Goal: Task Accomplishment & Management: Use online tool/utility

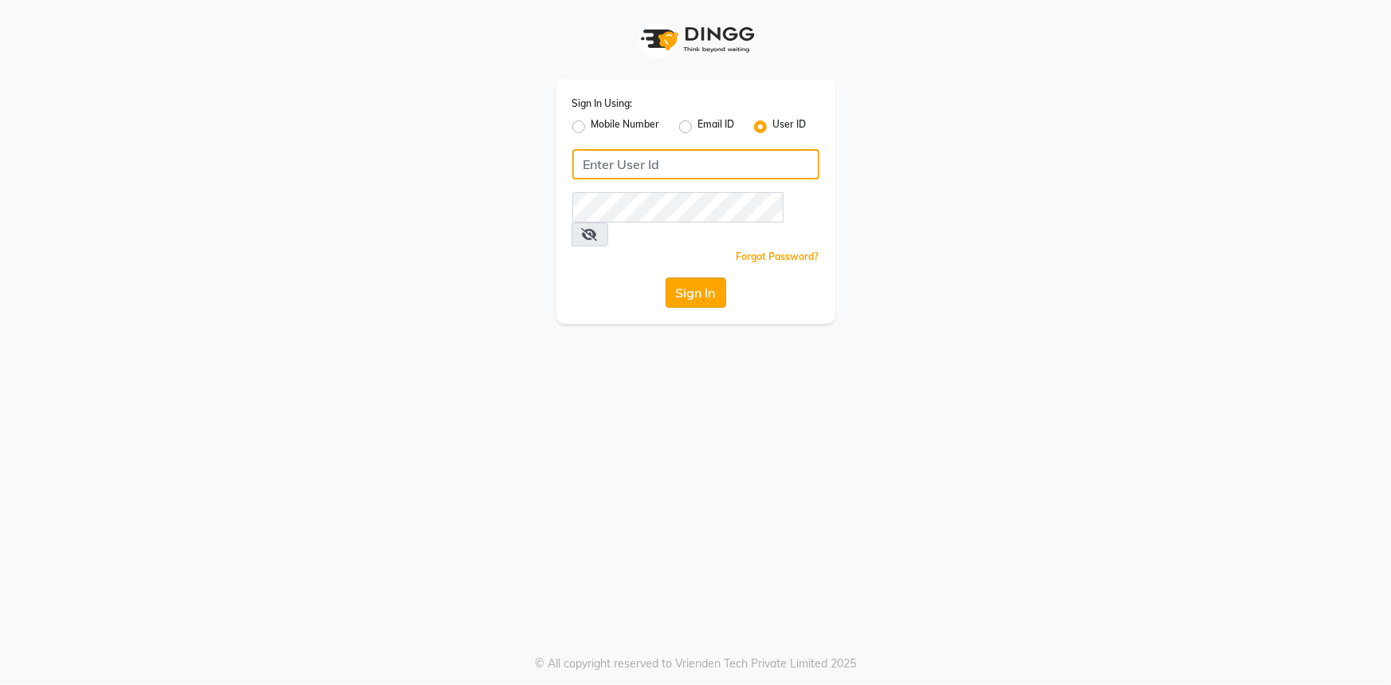
type input "lyorsalon"
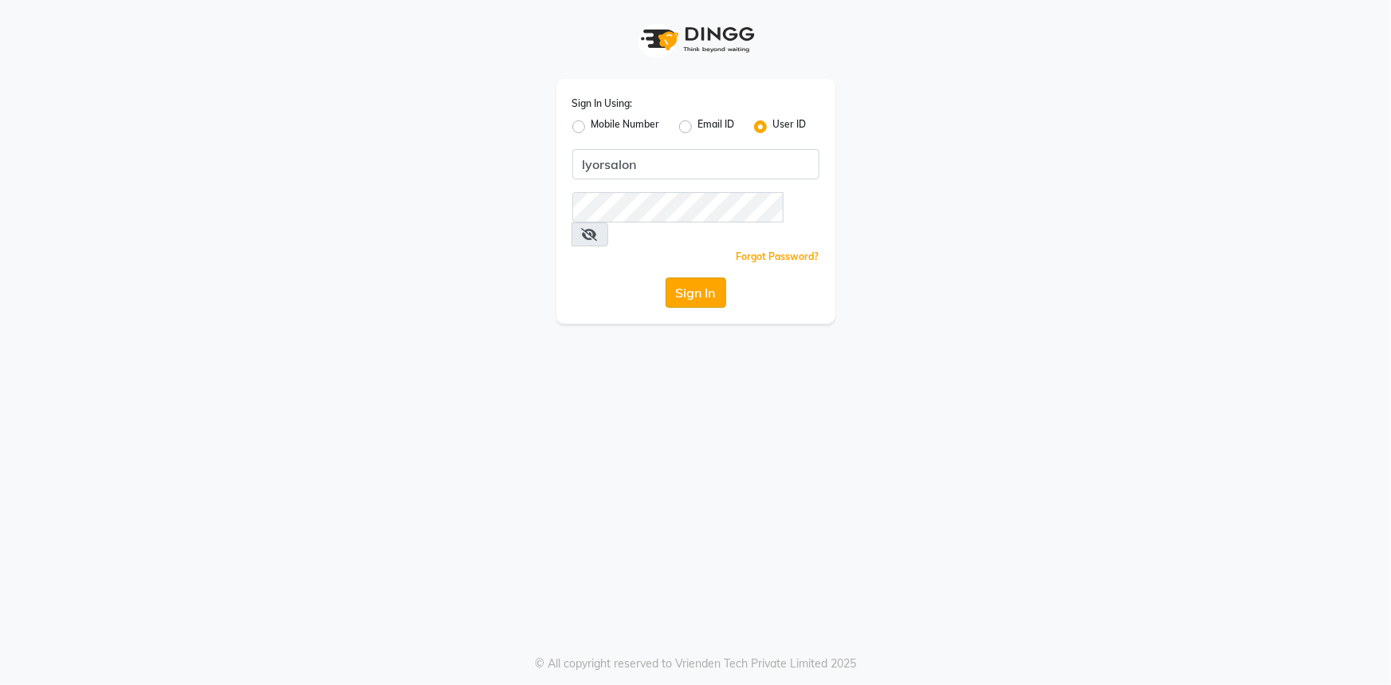
click at [707, 278] on button "Sign In" at bounding box center [696, 293] width 61 height 30
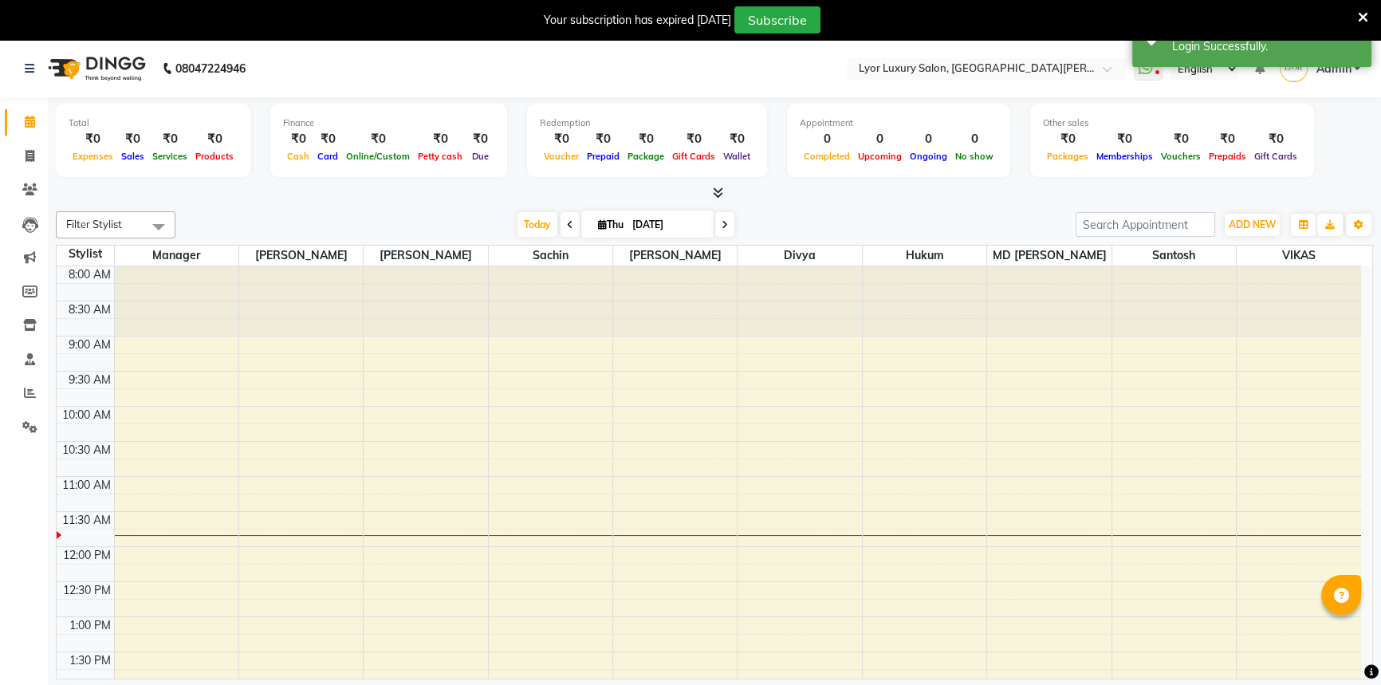
click at [1366, 16] on icon at bounding box center [1363, 17] width 10 height 14
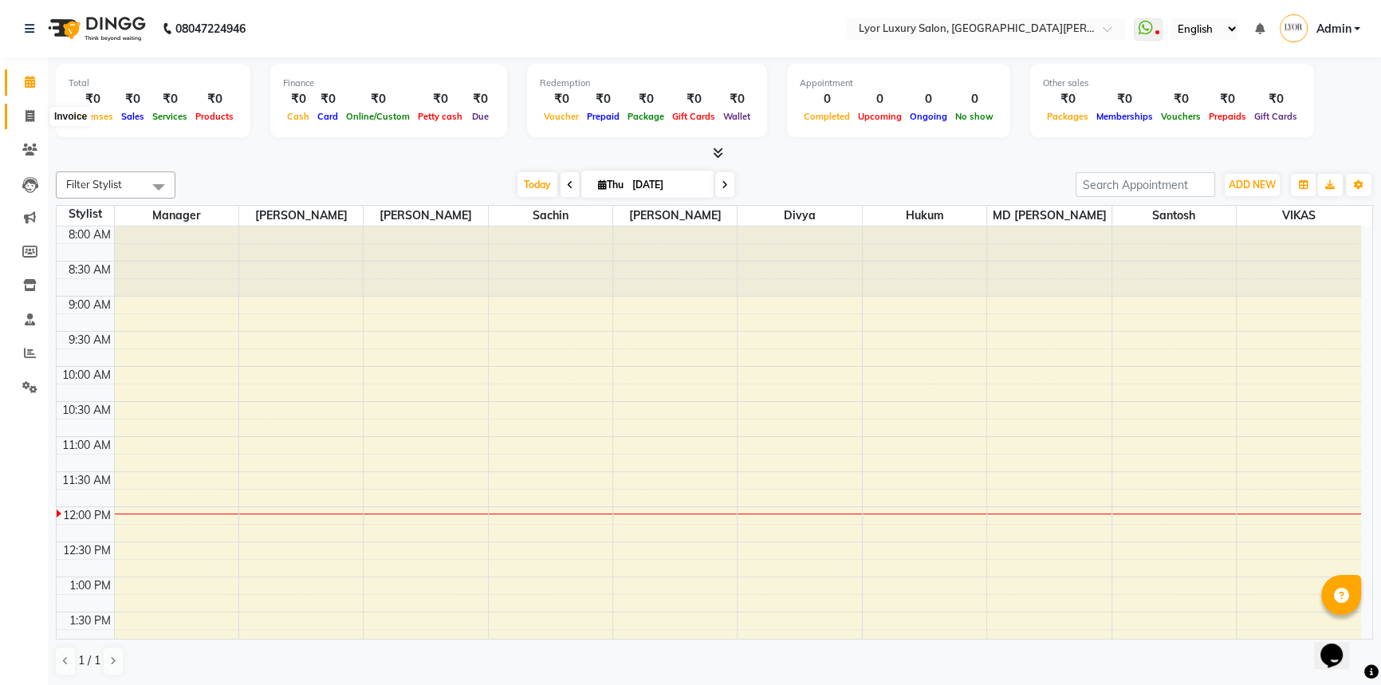
click at [37, 116] on span at bounding box center [30, 117] width 28 height 18
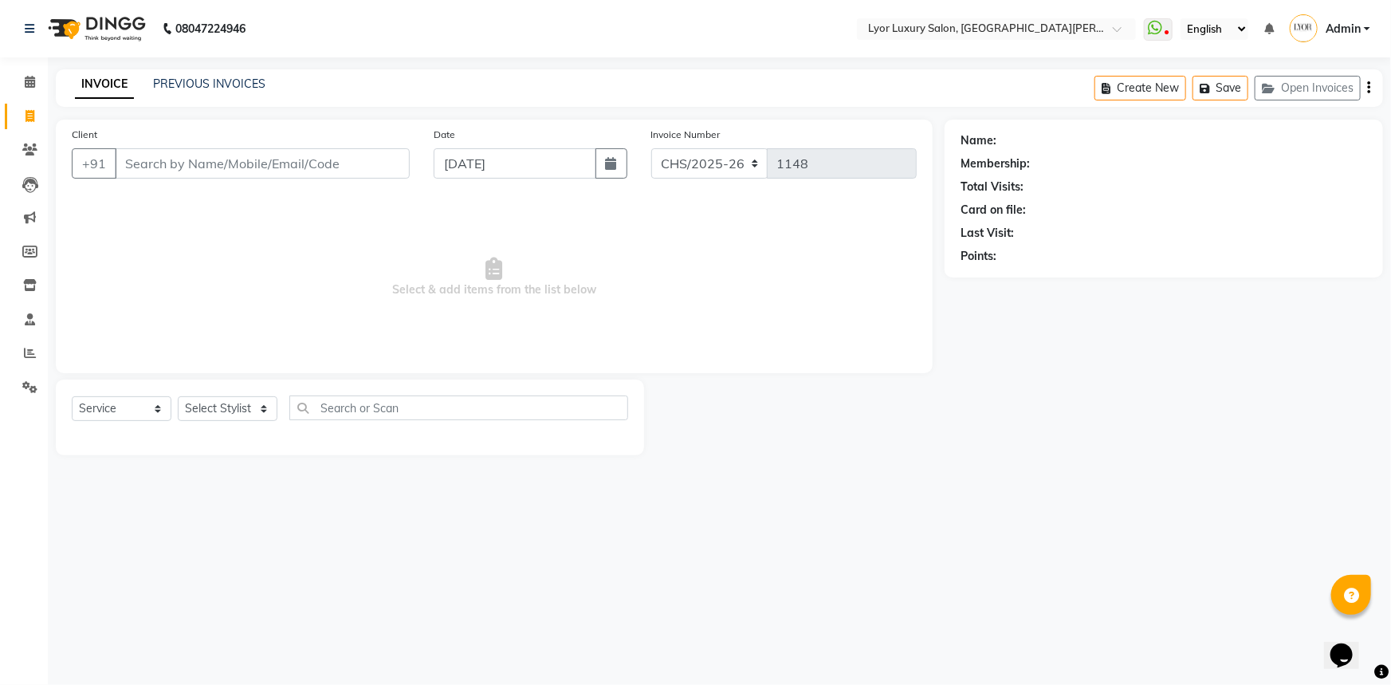
select select "P"
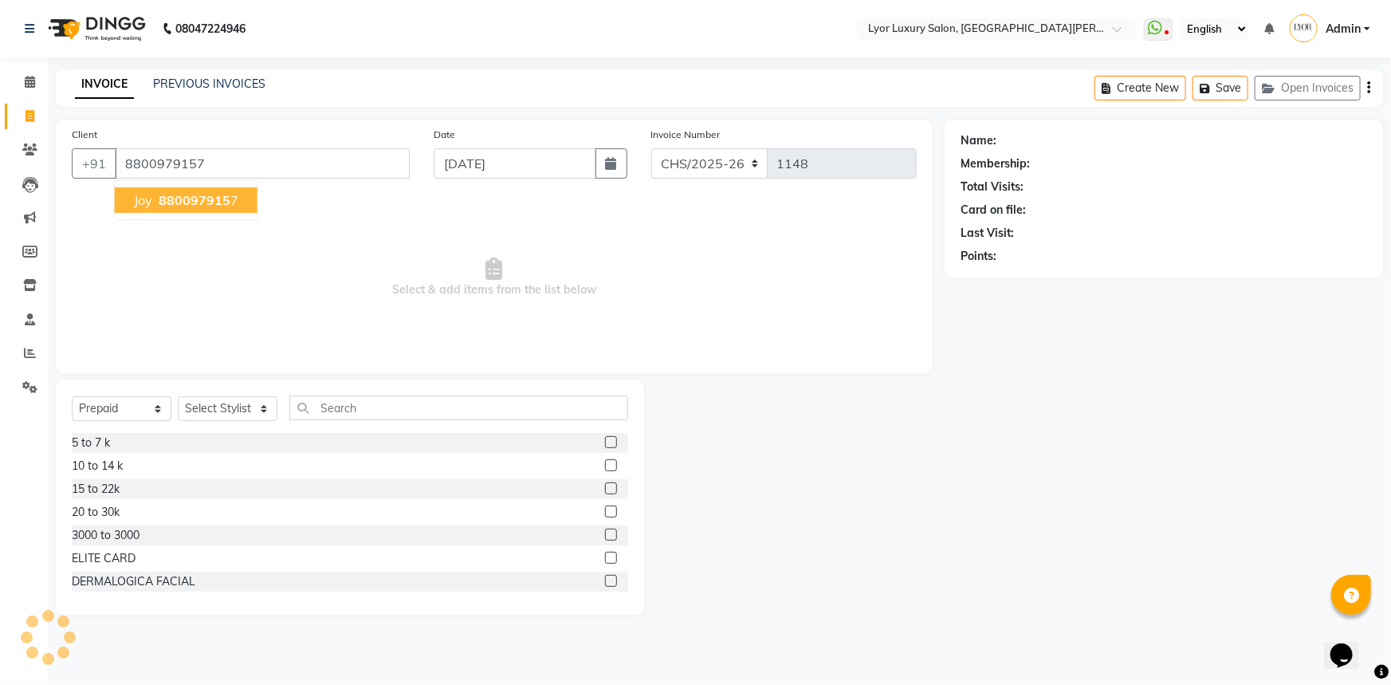
type input "8800979157"
click at [25, 77] on icon at bounding box center [30, 82] width 10 height 12
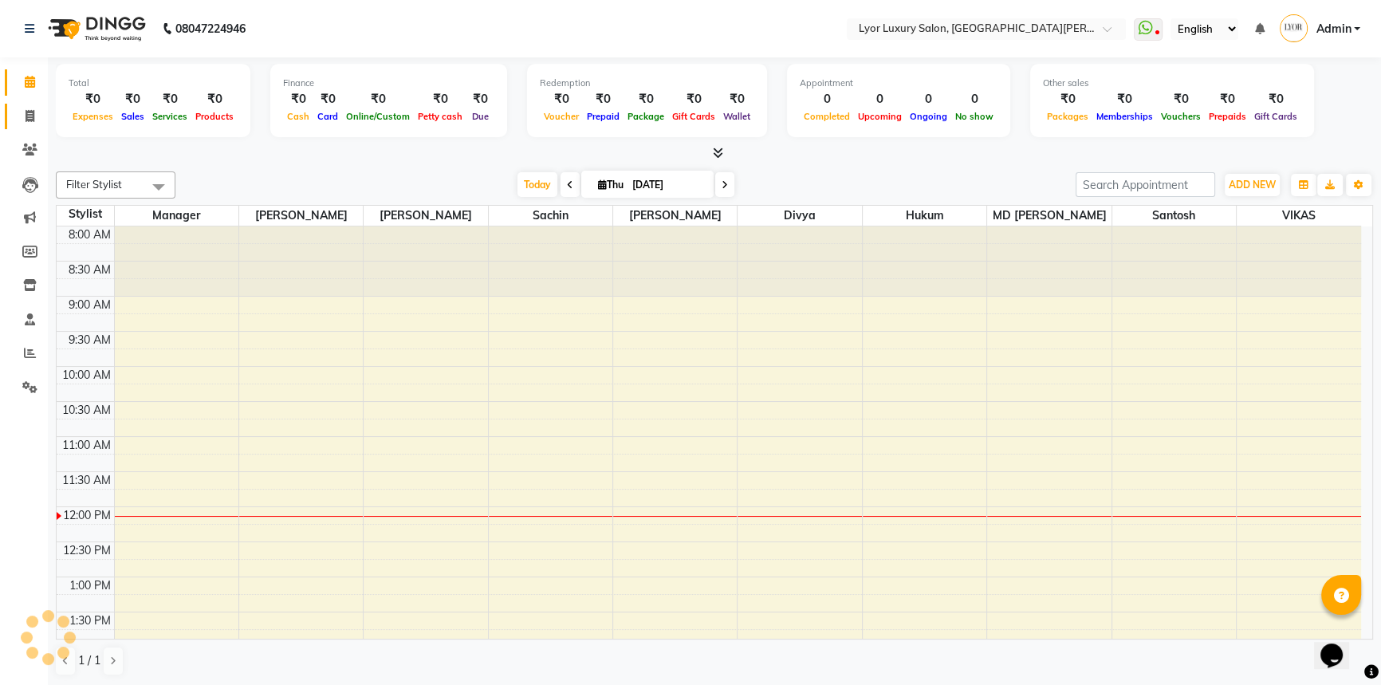
click at [30, 116] on icon at bounding box center [30, 116] width 9 height 12
select select "service"
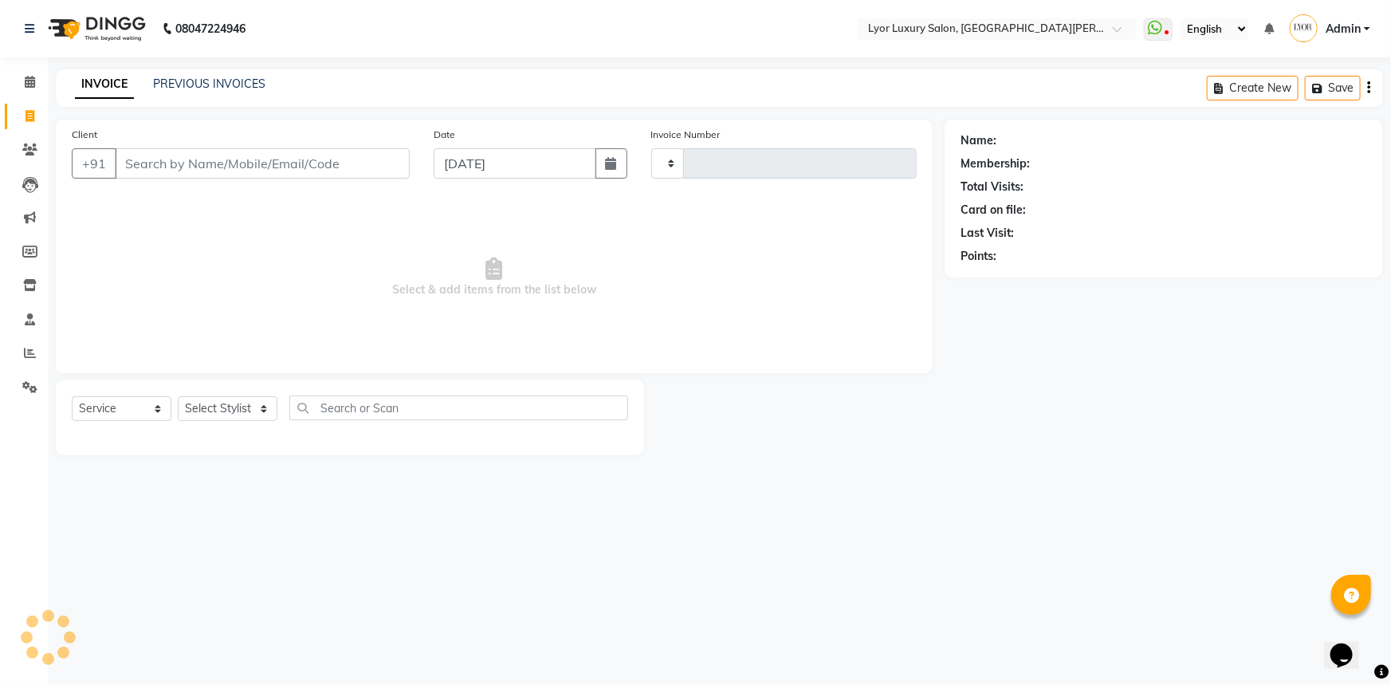
type input "1148"
select select "6597"
select select "P"
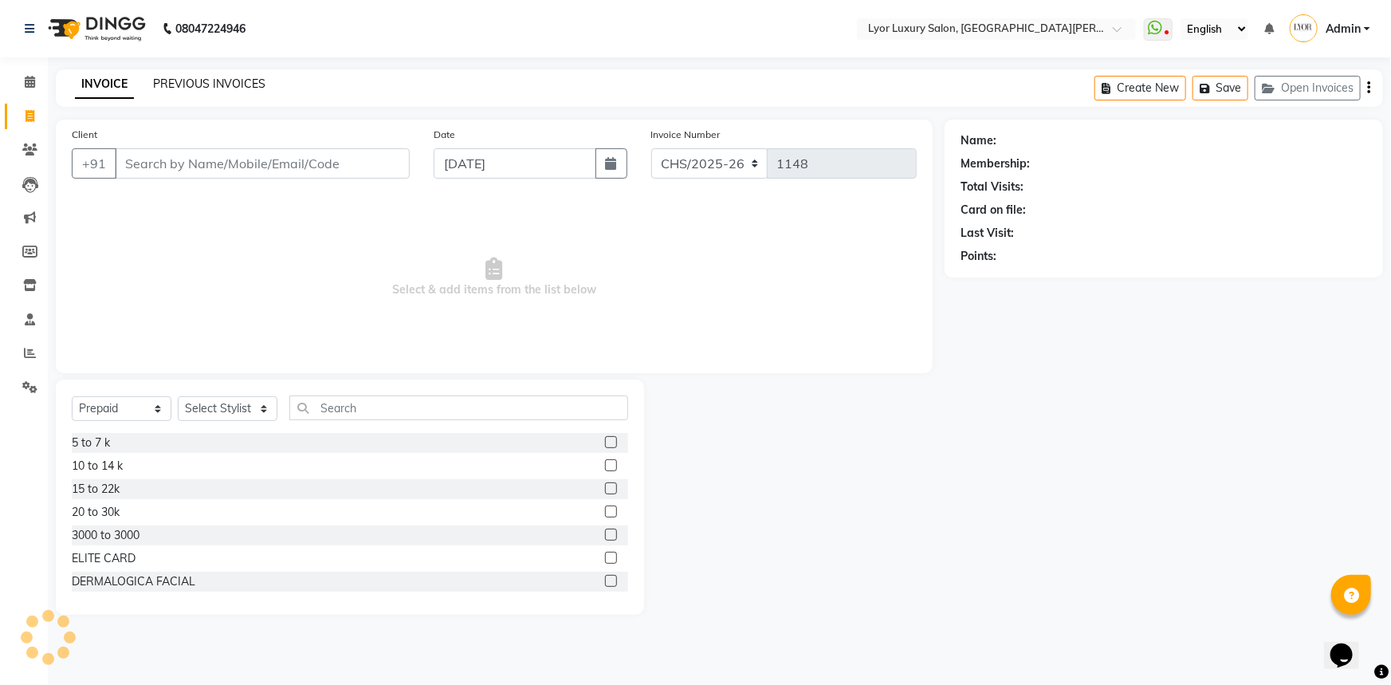
click at [215, 82] on link "PREVIOUS INVOICES" at bounding box center [209, 84] width 112 height 14
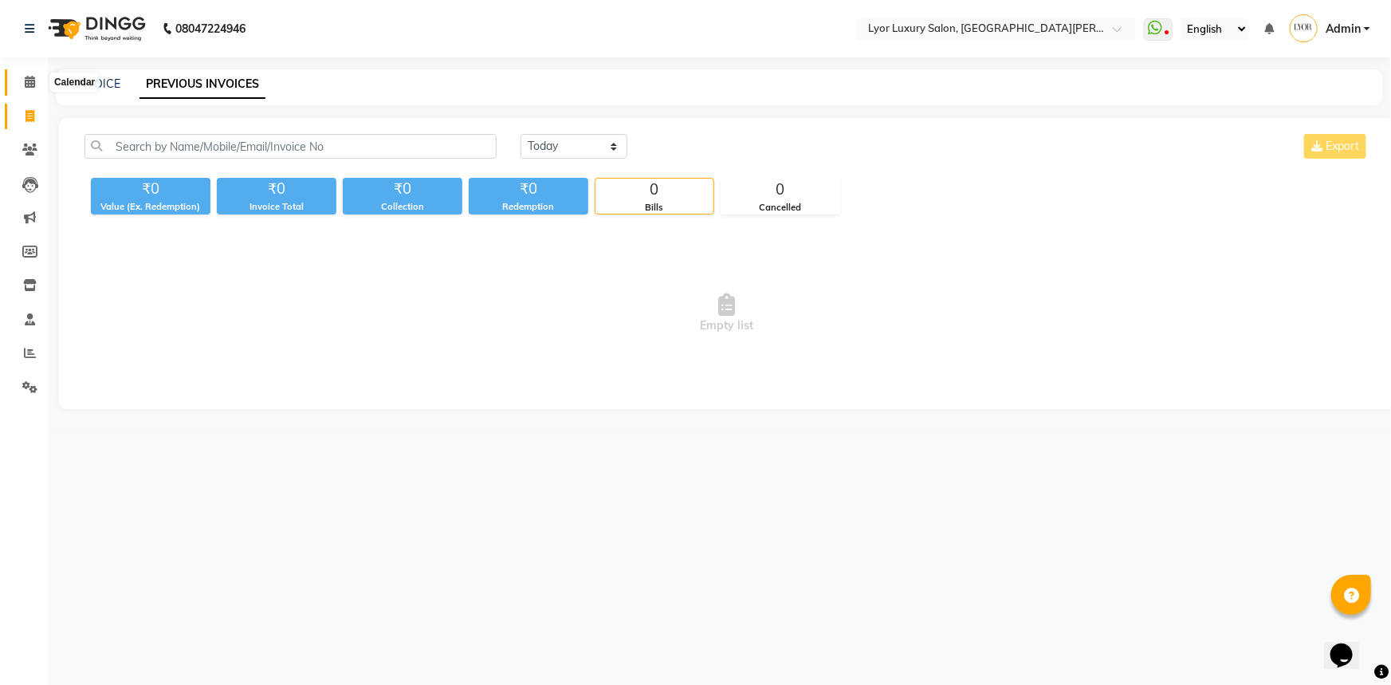
drag, startPoint x: 21, startPoint y: 79, endPoint x: 23, endPoint y: 93, distance: 14.6
click at [21, 79] on span at bounding box center [30, 82] width 28 height 18
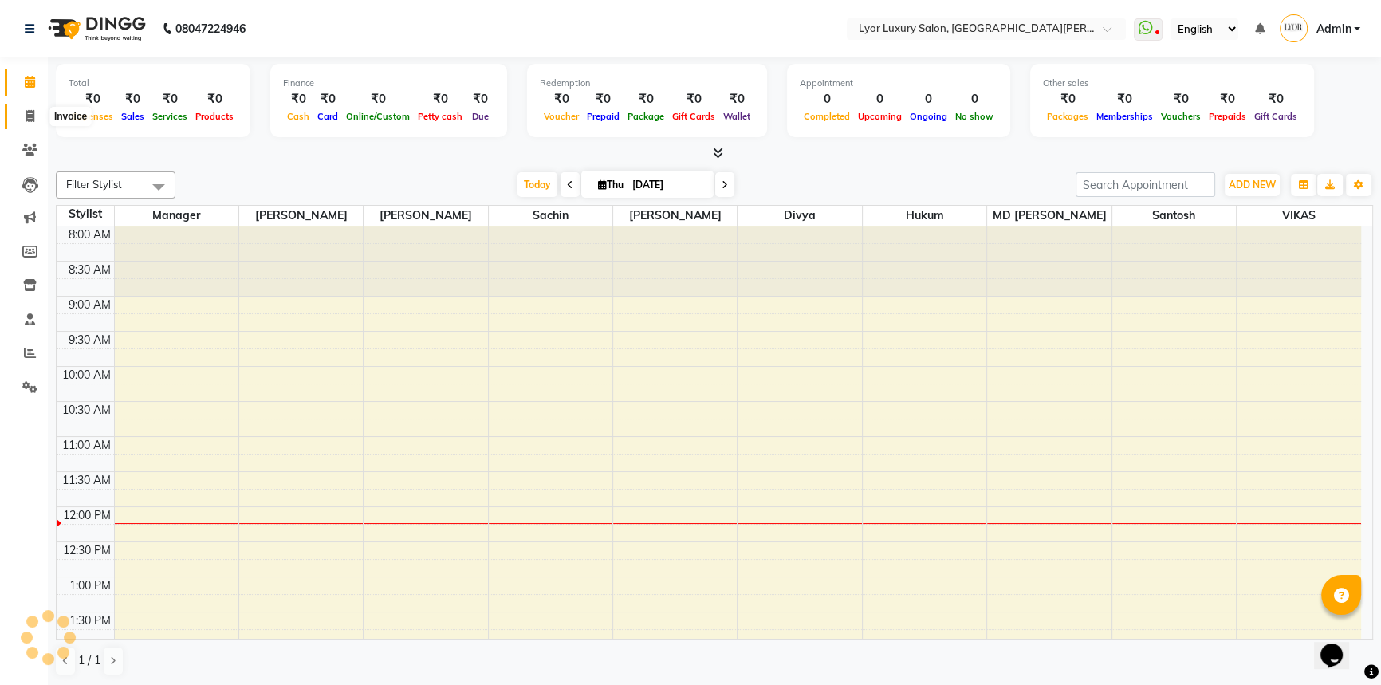
click at [26, 116] on icon at bounding box center [30, 116] width 9 height 12
select select "service"
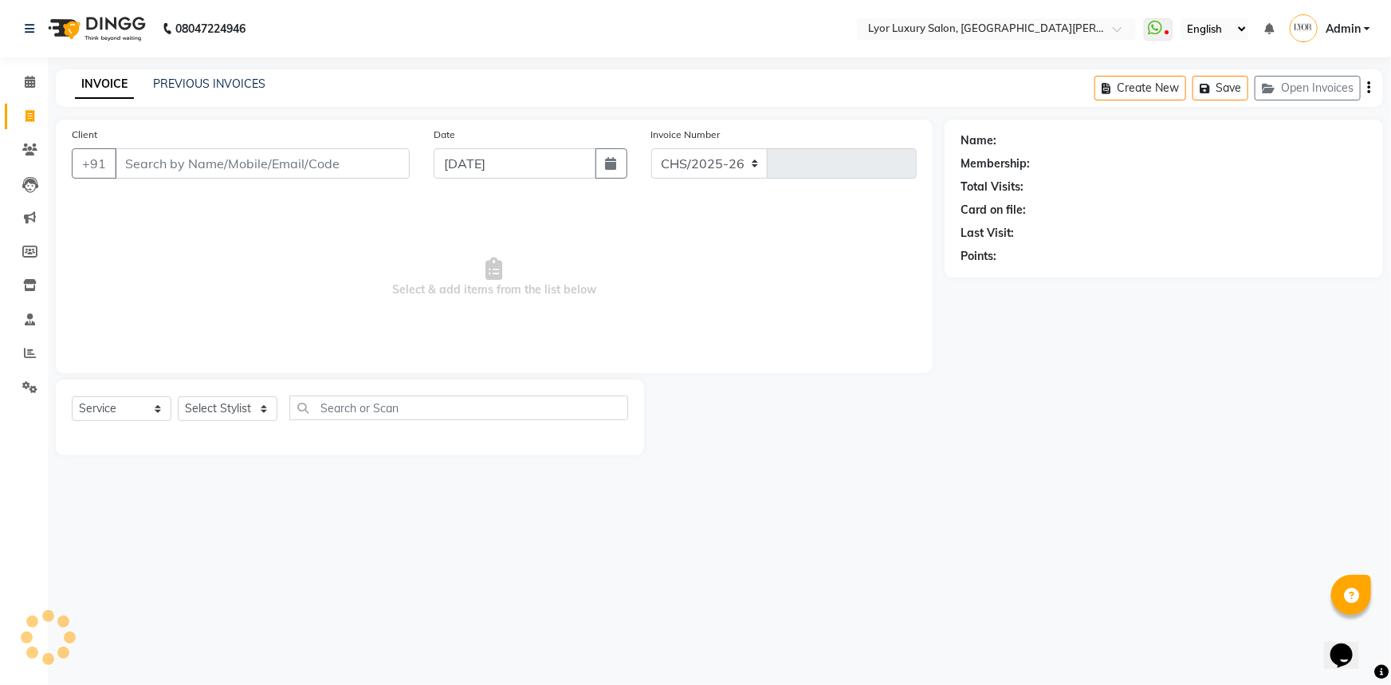
select select "6597"
type input "1148"
select select "P"
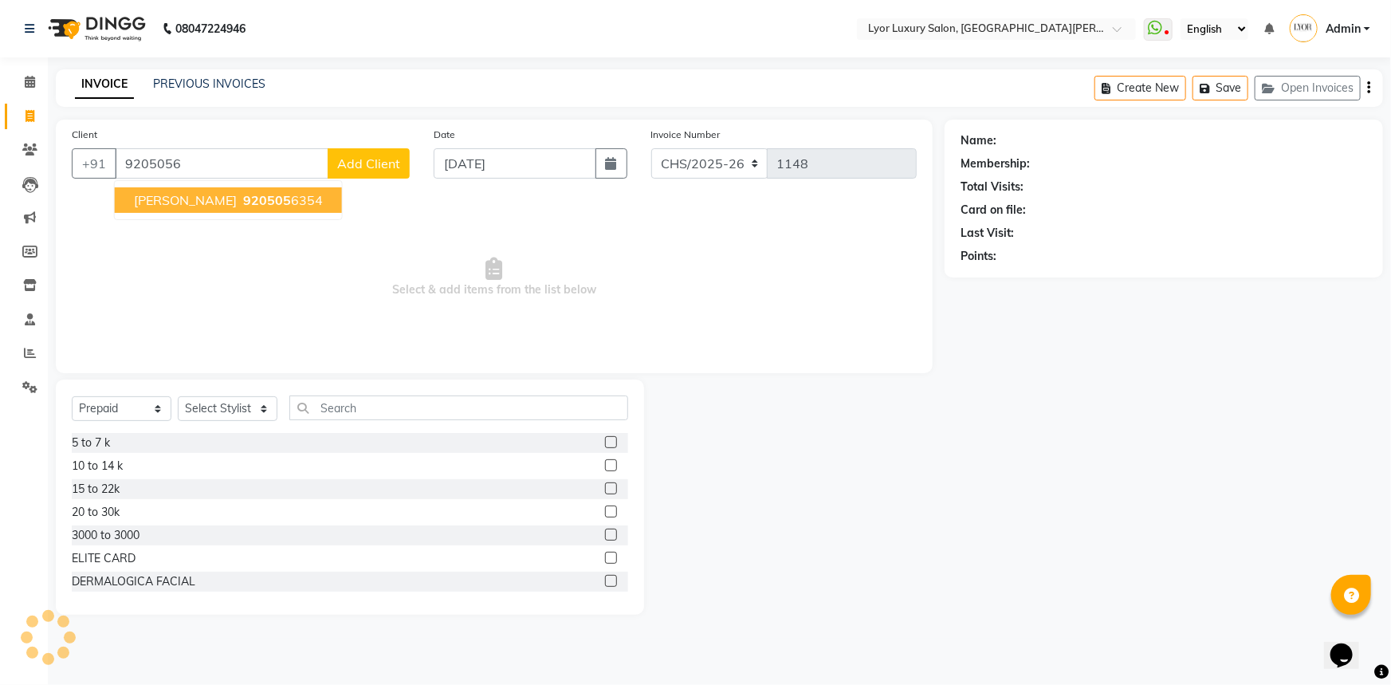
type input "92050563"
